Goal: Task Accomplishment & Management: Use online tool/utility

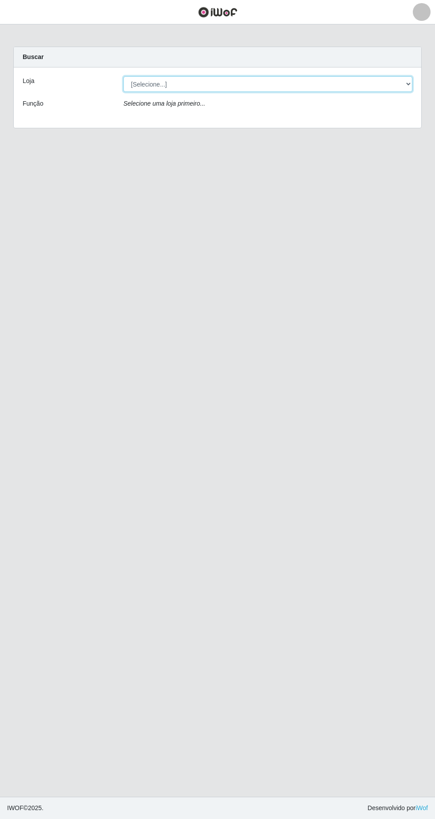
click at [392, 80] on select "[Selecione...] SuperFácil Atacado - [GEOGRAPHIC_DATA]" at bounding box center [267, 84] width 289 height 16
select select "503"
click at [123, 76] on select "[Selecione...] SuperFácil Atacado - [GEOGRAPHIC_DATA]" at bounding box center [267, 84] width 289 height 16
click at [404, 88] on select "[Selecione...] SuperFácil Atacado - [GEOGRAPHIC_DATA]" at bounding box center [267, 84] width 289 height 16
select select "503"
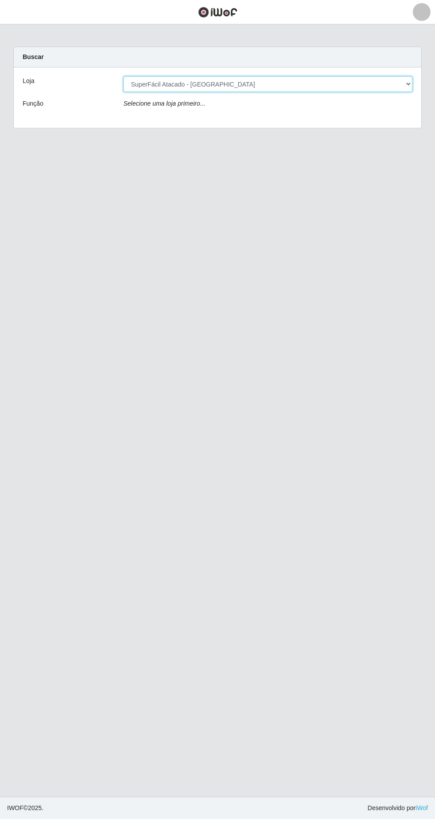
click at [123, 76] on select "[Selecione...] SuperFácil Atacado - [GEOGRAPHIC_DATA]" at bounding box center [267, 84] width 289 height 16
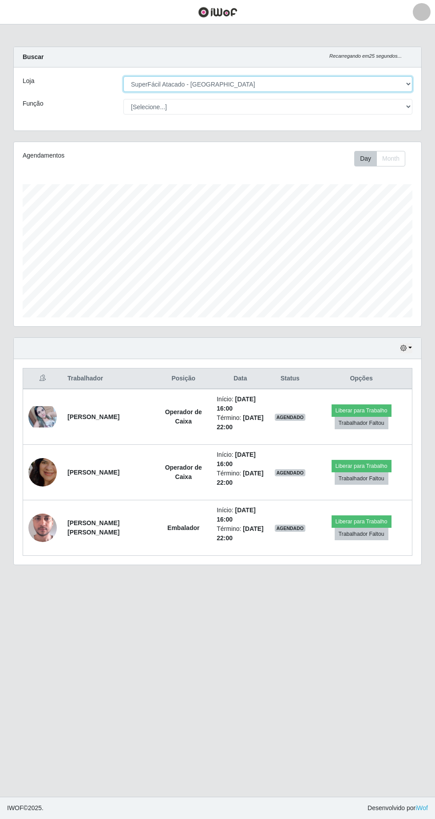
scroll to position [1, 0]
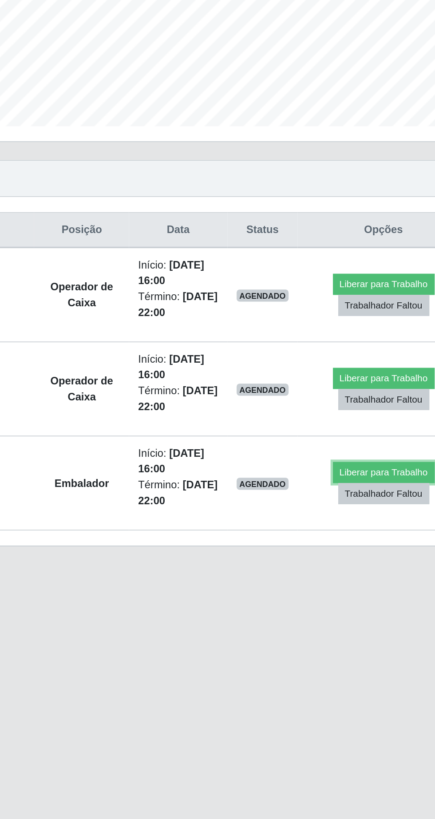
click at [358, 516] on button "Liberar para Trabalho" at bounding box center [361, 521] width 60 height 12
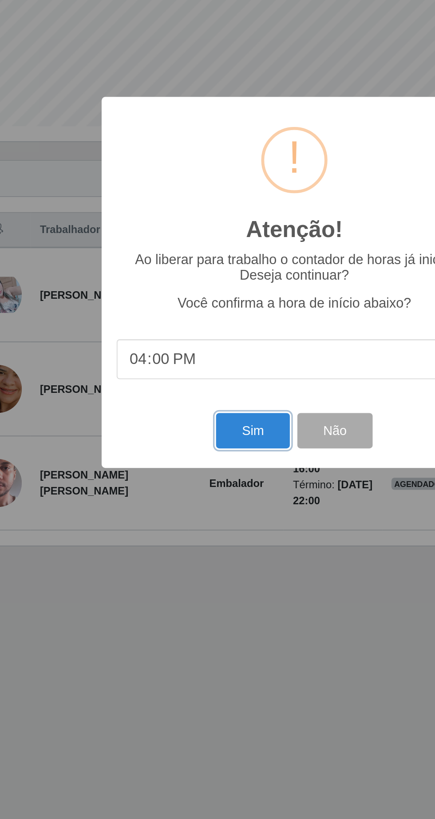
click at [198, 499] on button "Sim" at bounding box center [192, 496] width 43 height 21
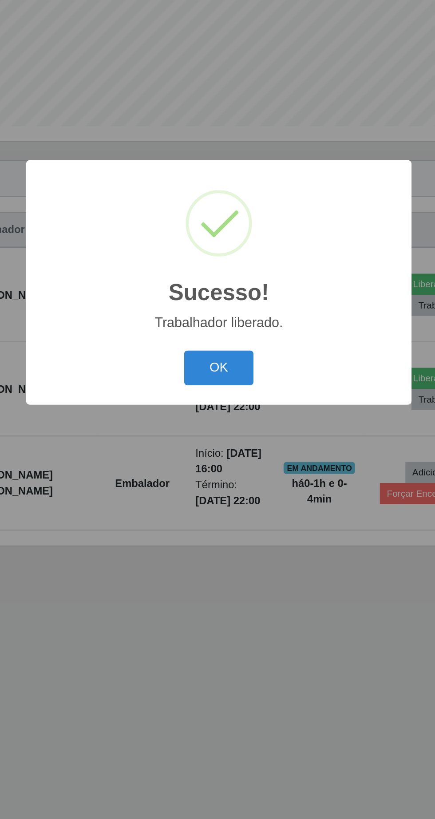
click at [215, 462] on button "OK" at bounding box center [217, 460] width 41 height 21
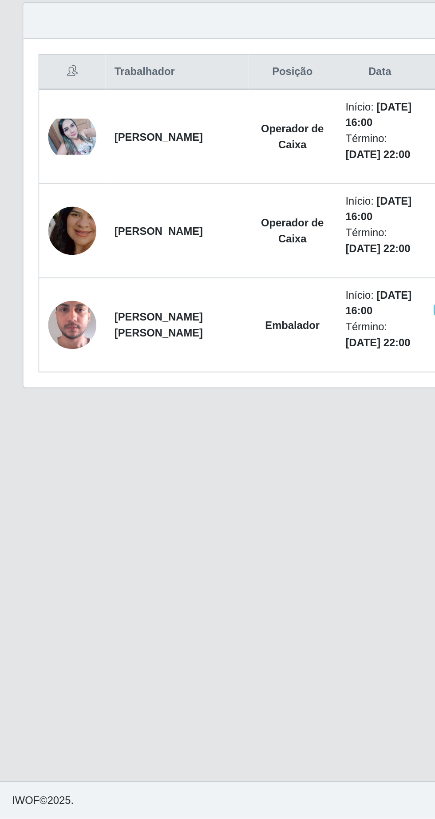
scroll to position [59, 0]
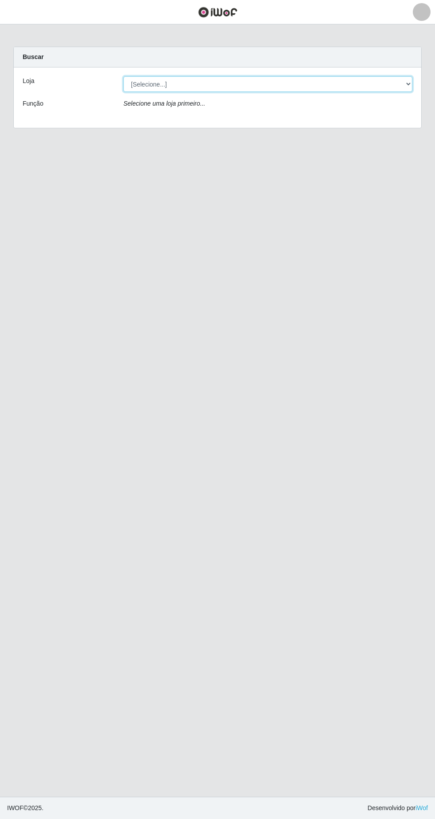
click at [349, 89] on select "[Selecione...] SuperFácil Atacado - [GEOGRAPHIC_DATA]" at bounding box center [267, 84] width 289 height 16
select select "503"
click at [123, 76] on select "[Selecione...] SuperFácil Atacado - [GEOGRAPHIC_DATA]" at bounding box center [267, 84] width 289 height 16
